Goal: Find specific page/section: Find specific page/section

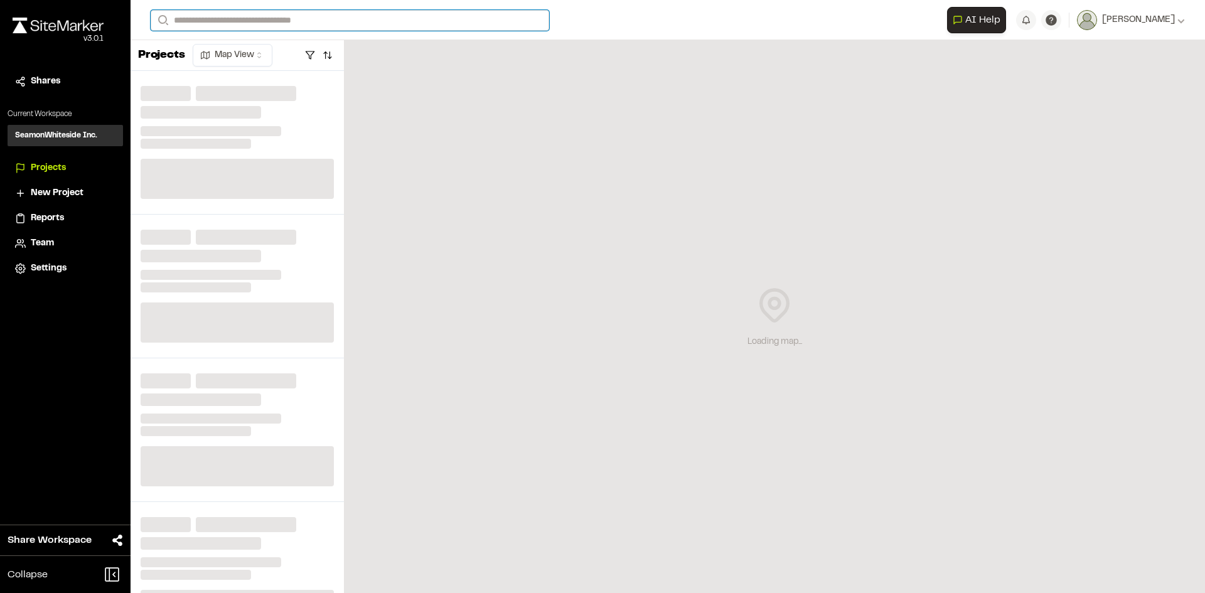
click at [196, 23] on input "Search" at bounding box center [350, 20] width 398 height 21
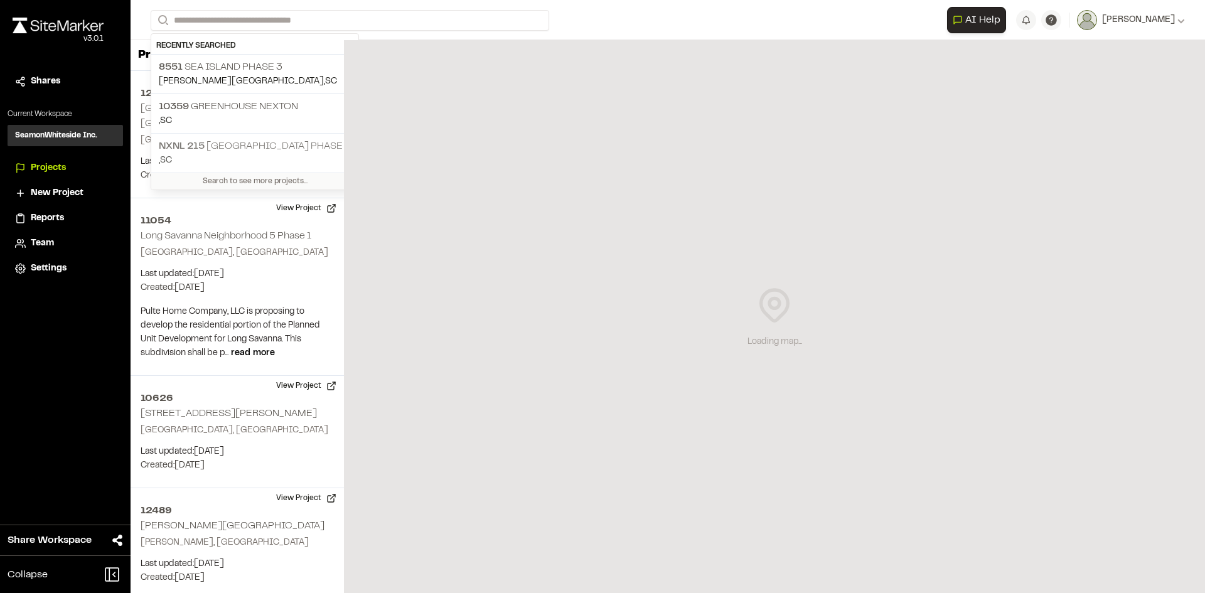
click at [212, 147] on p "NXNL [STREET_ADDRESS]" at bounding box center [255, 146] width 192 height 15
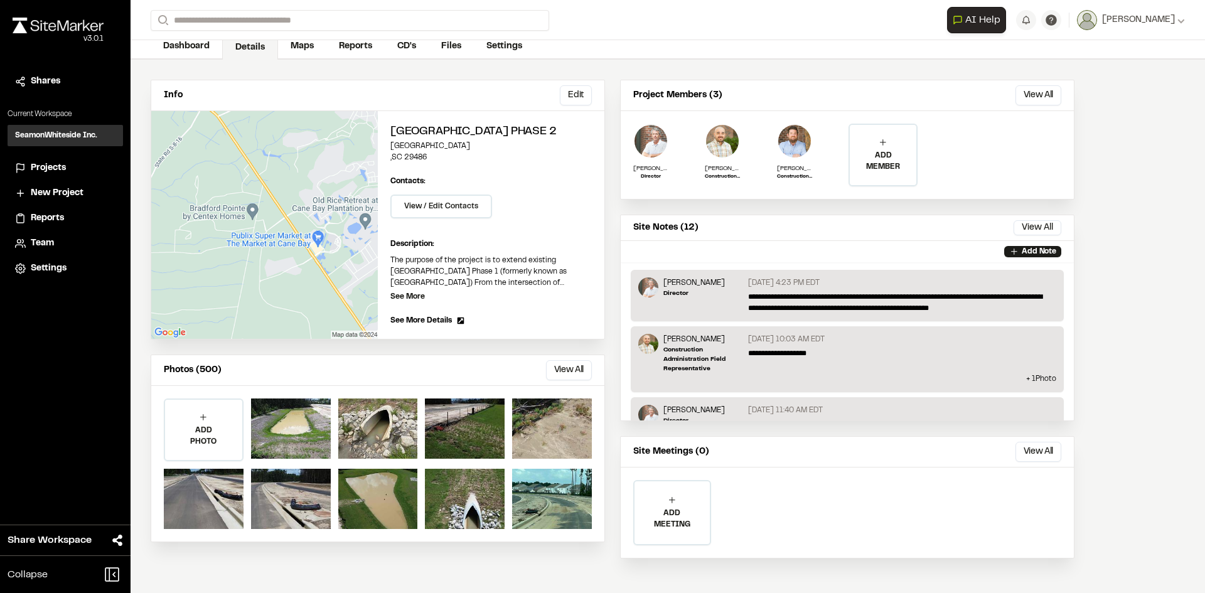
scroll to position [65, 0]
click at [560, 367] on button "View All" at bounding box center [569, 369] width 46 height 20
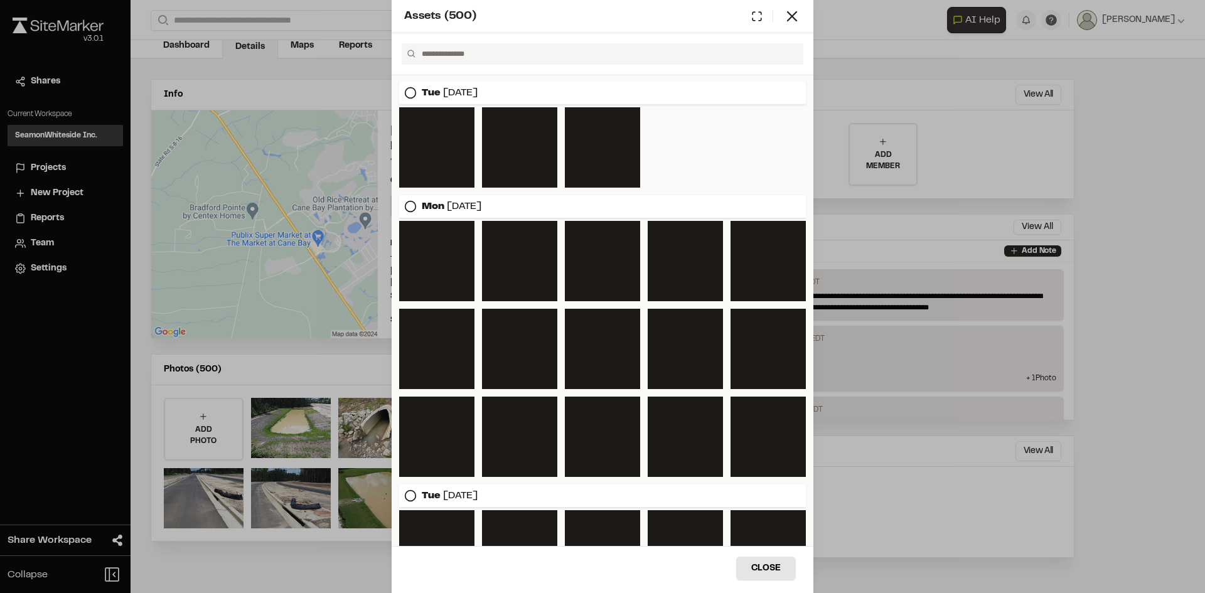
scroll to position [2127, 0]
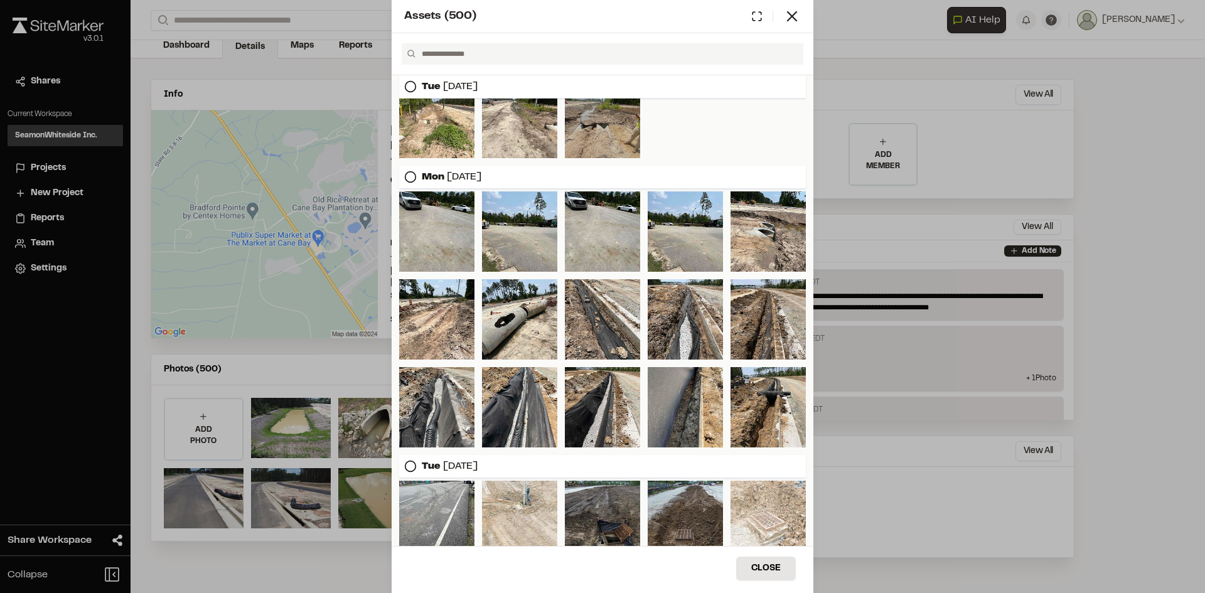
click at [588, 132] on div at bounding box center [602, 118] width 75 height 80
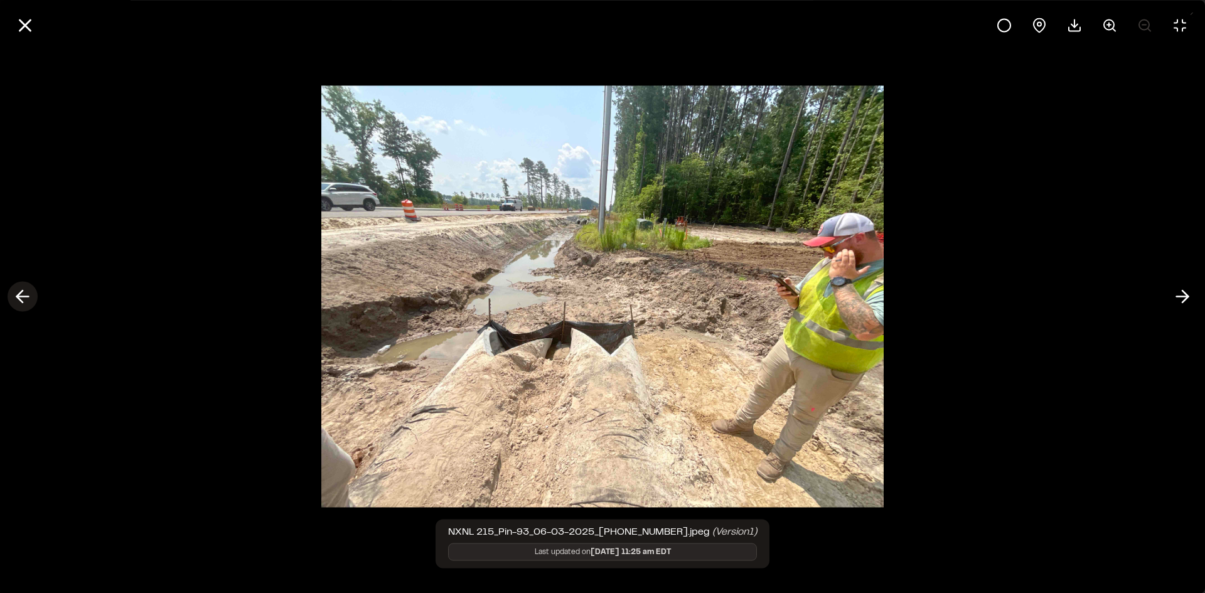
click at [28, 306] on icon at bounding box center [23, 296] width 20 height 21
